Goal: Task Accomplishment & Management: Manage account settings

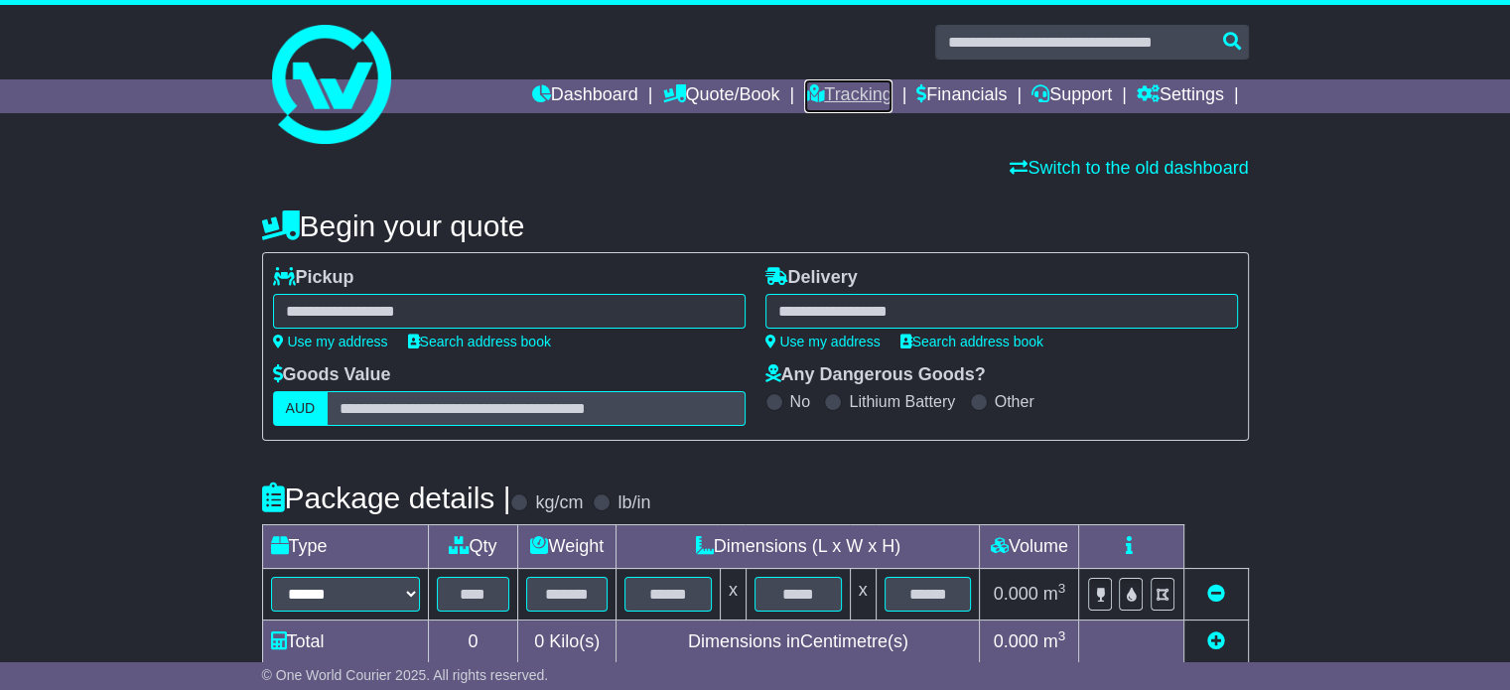
click at [842, 90] on link "Tracking" at bounding box center [847, 96] width 87 height 34
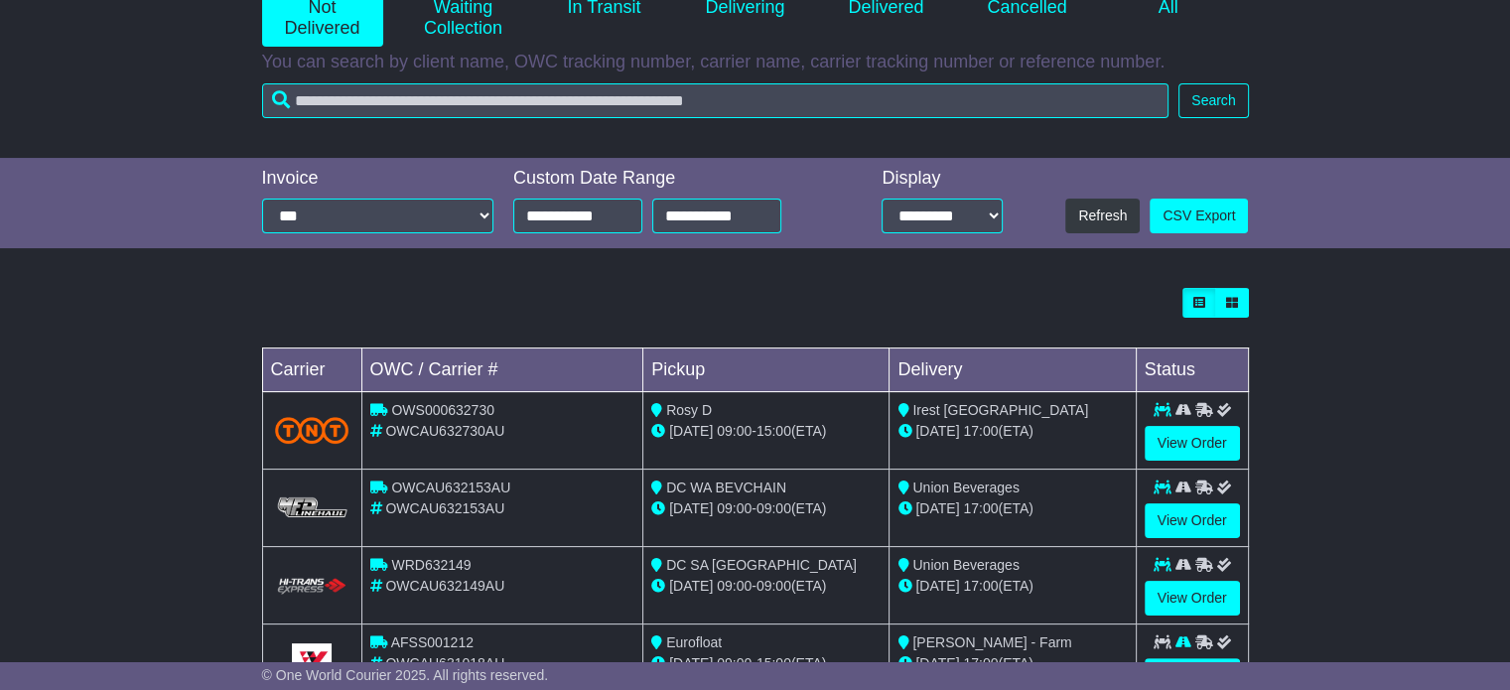
scroll to position [377, 0]
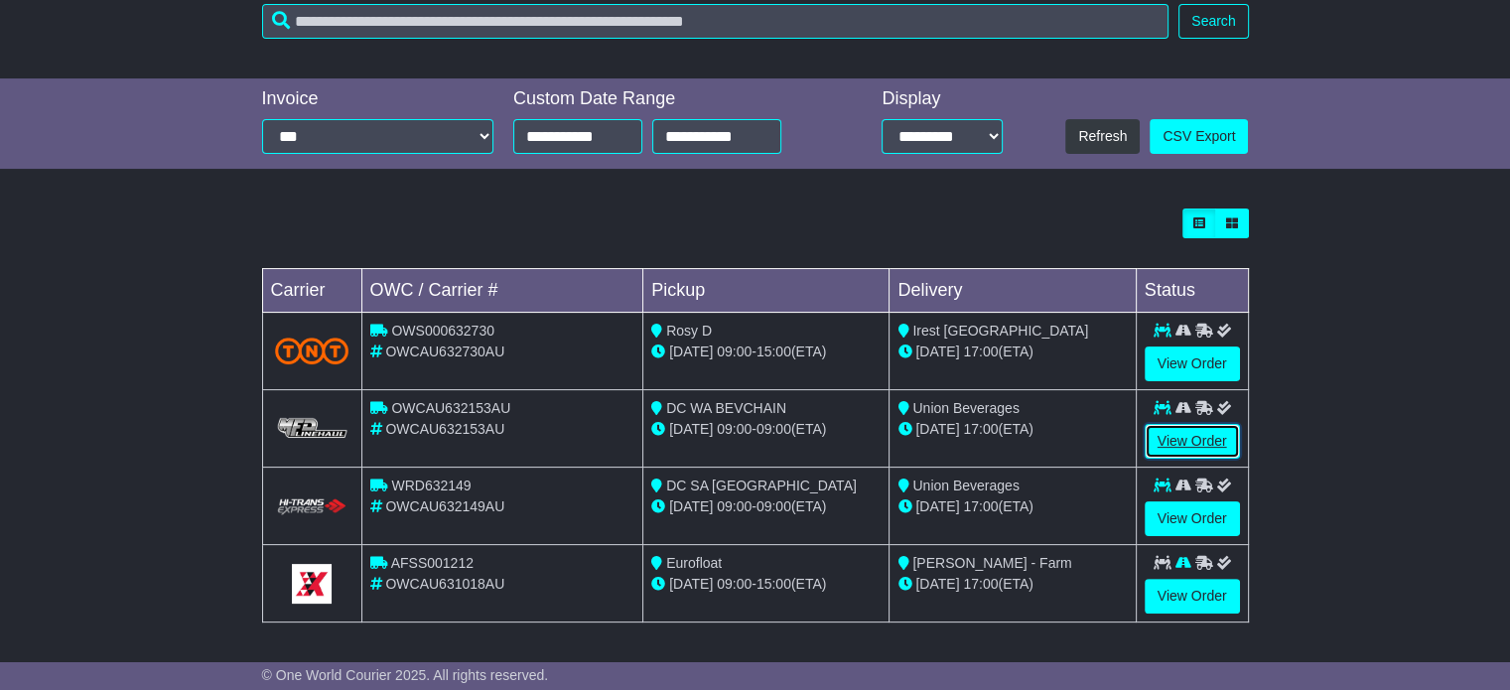
click at [1195, 432] on link "View Order" at bounding box center [1192, 441] width 95 height 35
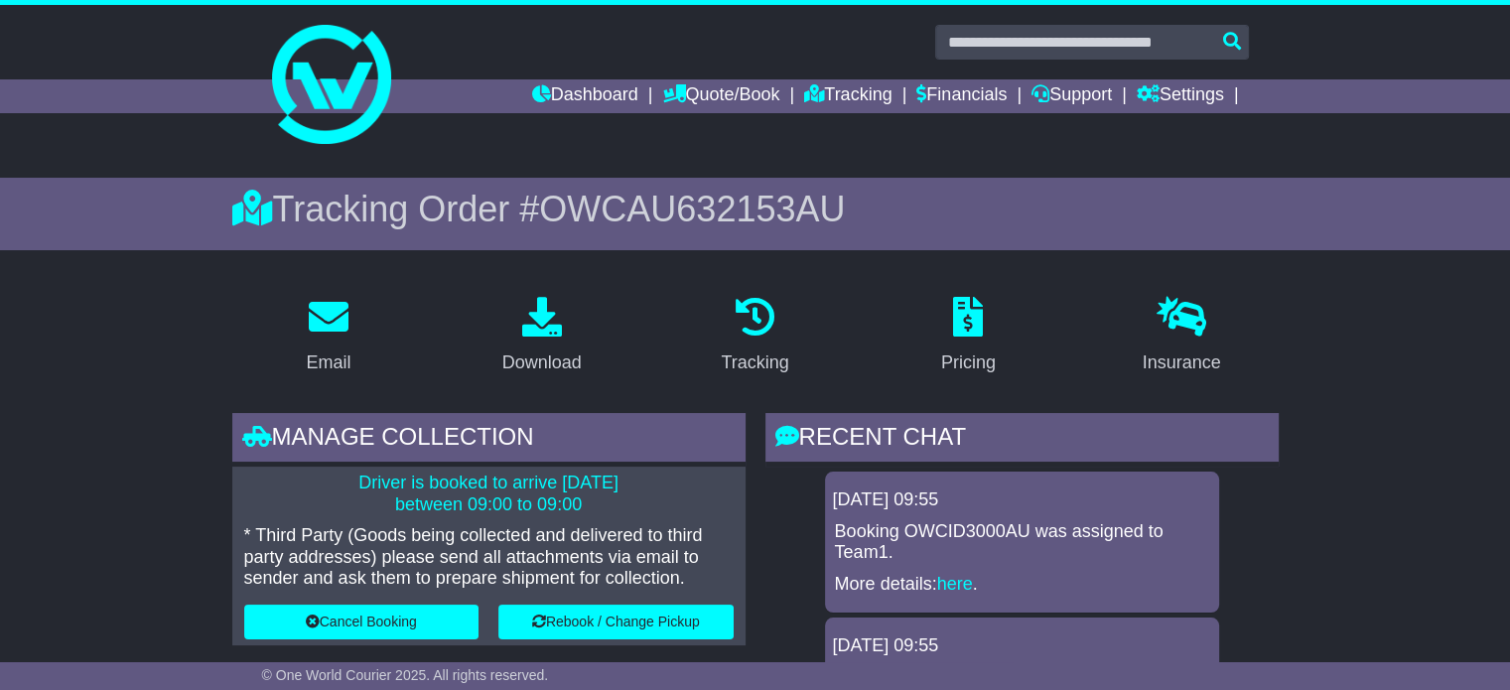
scroll to position [199, 0]
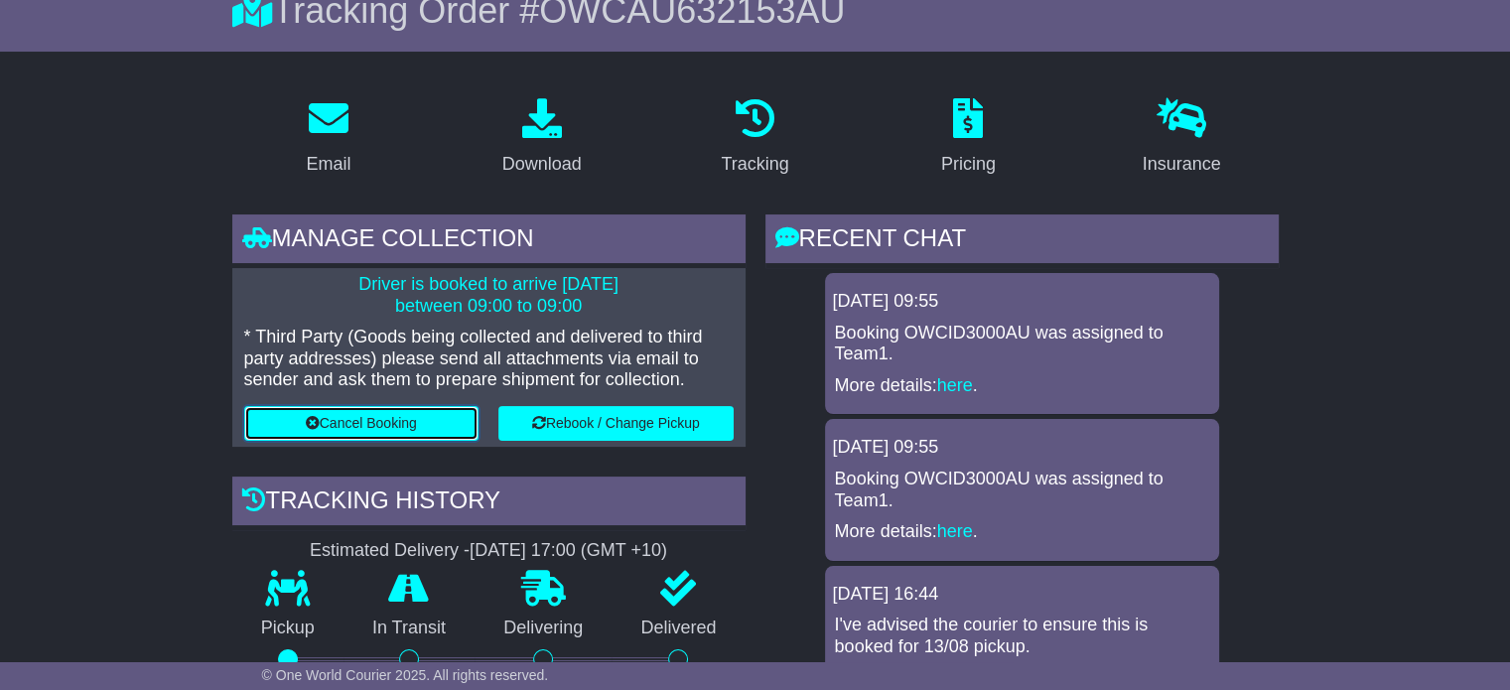
click at [369, 414] on button "Cancel Booking" at bounding box center [361, 423] width 235 height 35
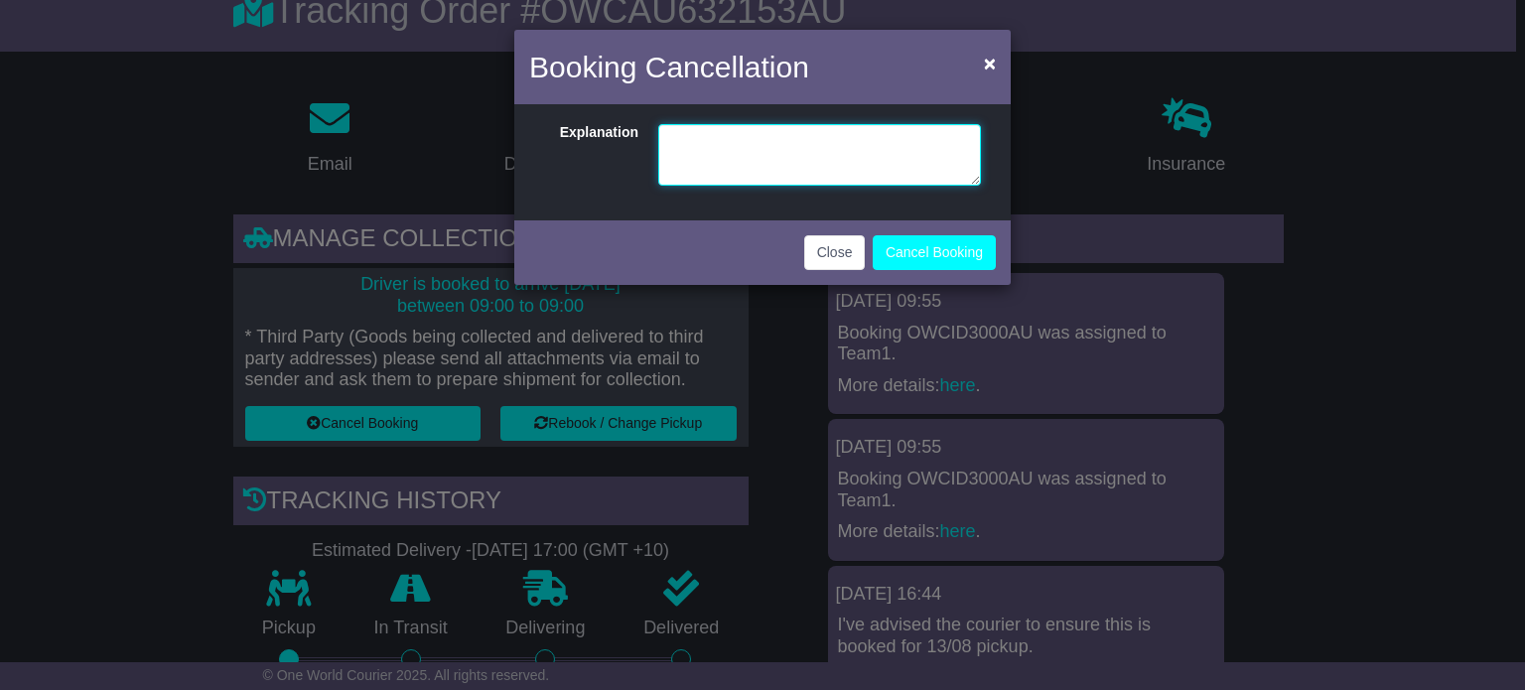
click at [713, 158] on textarea at bounding box center [819, 155] width 323 height 62
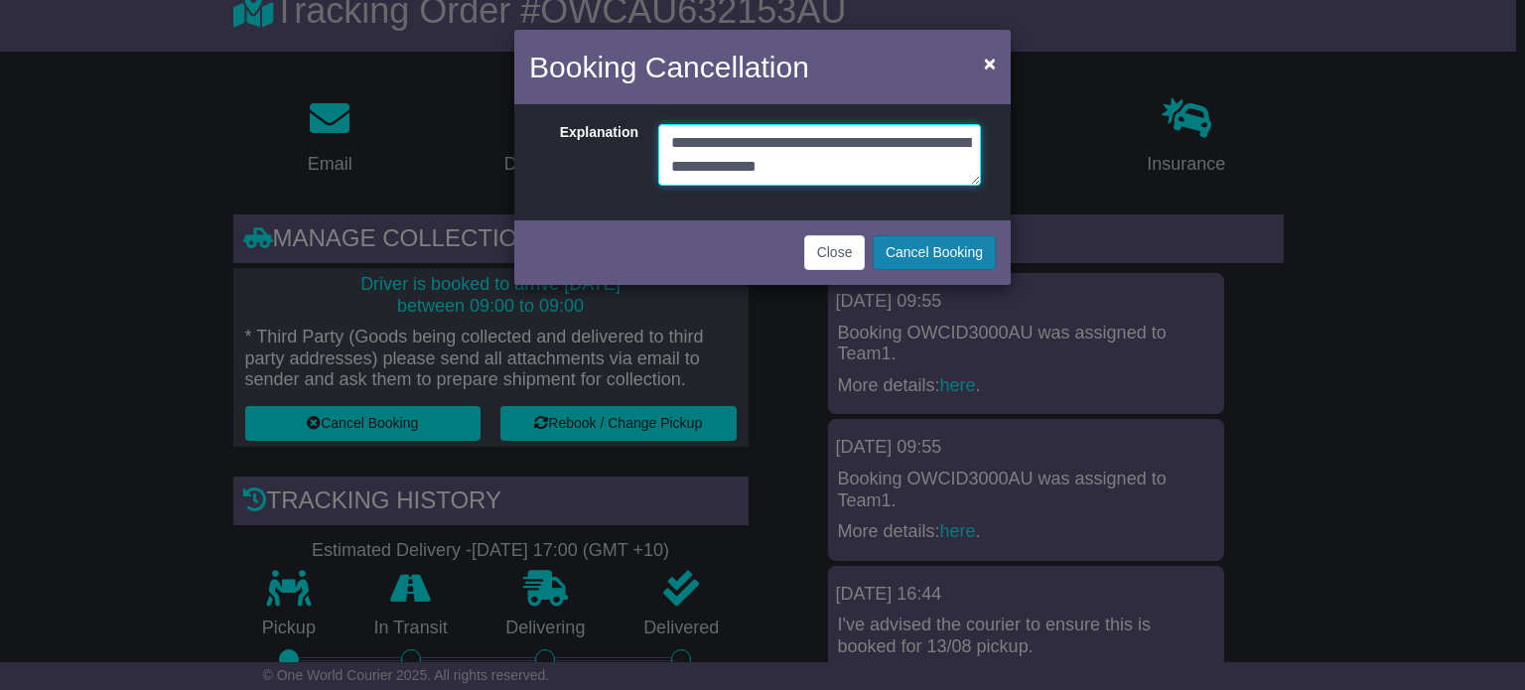
type textarea "**********"
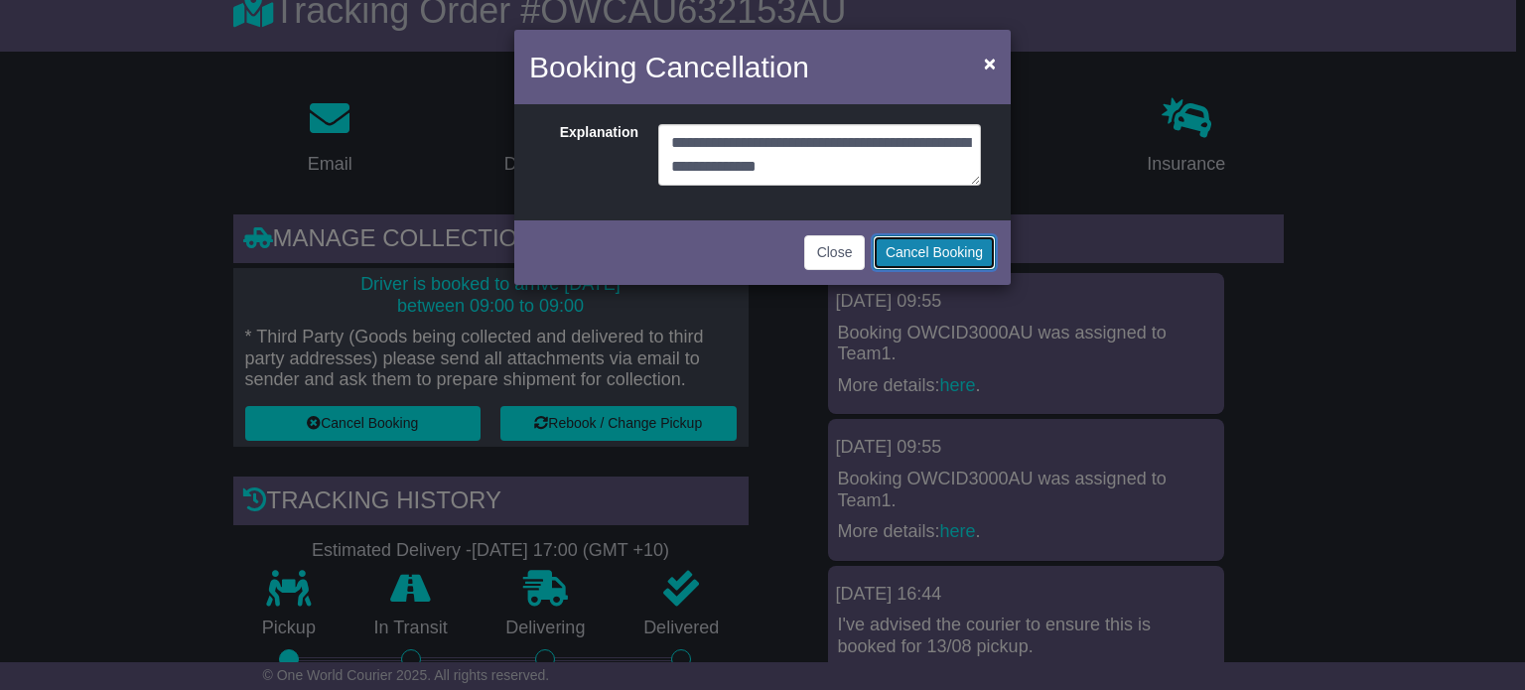
click at [910, 243] on button "Cancel Booking" at bounding box center [934, 252] width 123 height 35
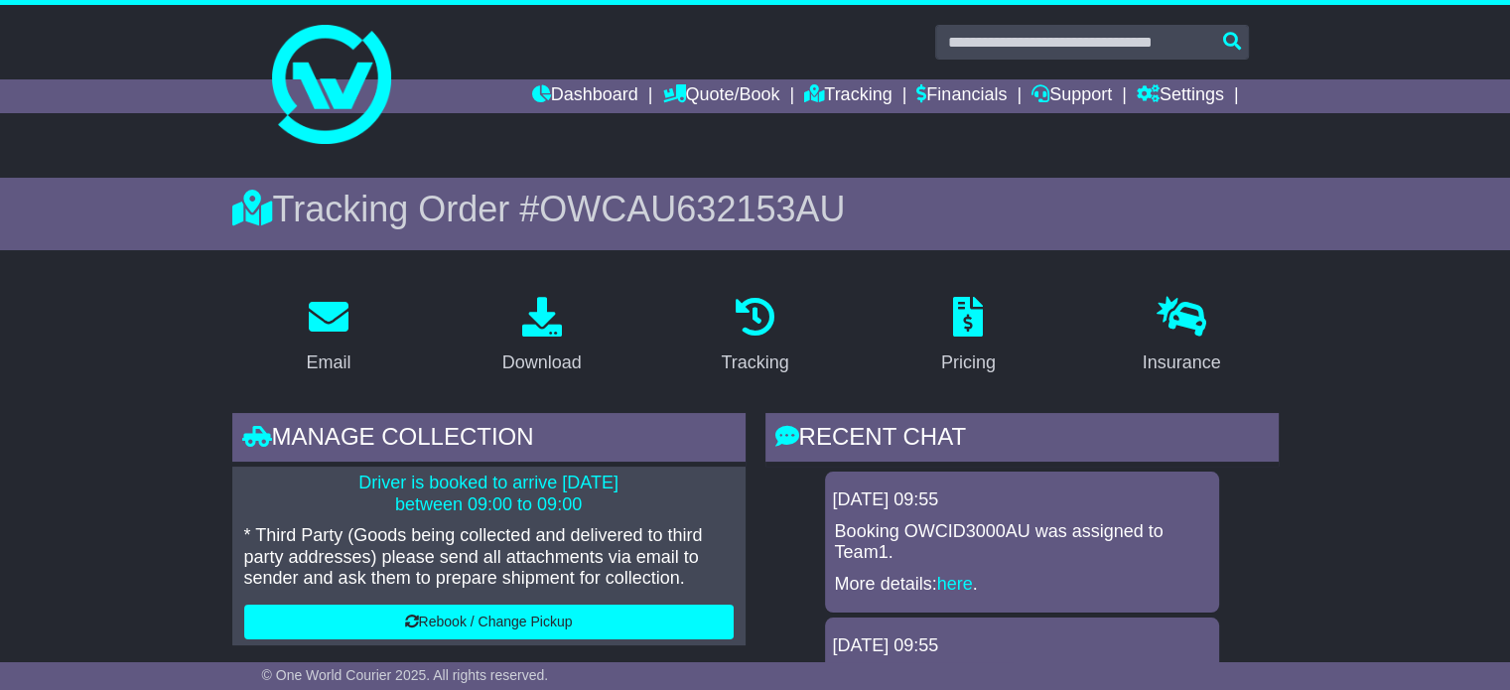
scroll to position [397, 0]
